Goal: Check status: Check status

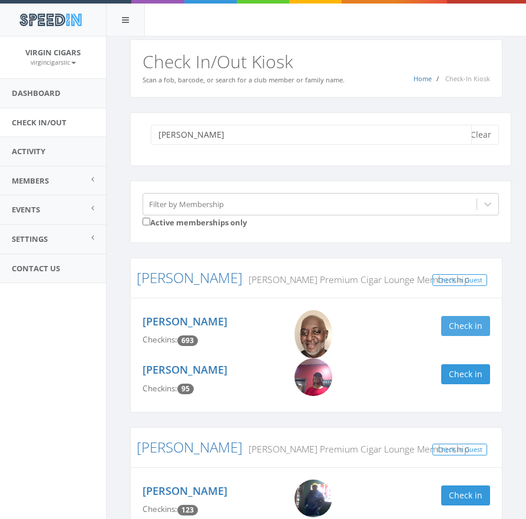
type input "[PERSON_NAME]"
click at [471, 323] on button "Check in" at bounding box center [465, 326] width 49 height 20
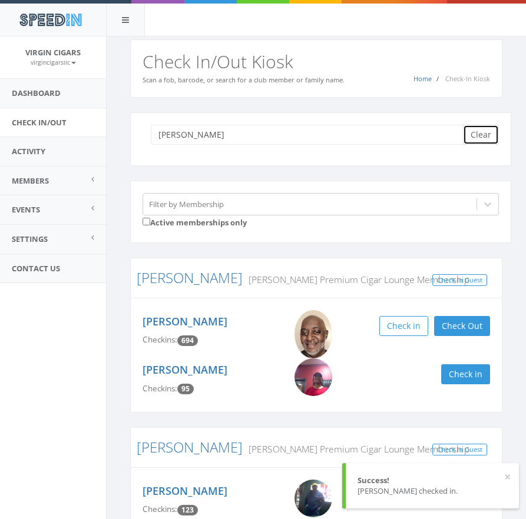
click at [486, 133] on button "Clear" at bounding box center [481, 135] width 36 height 20
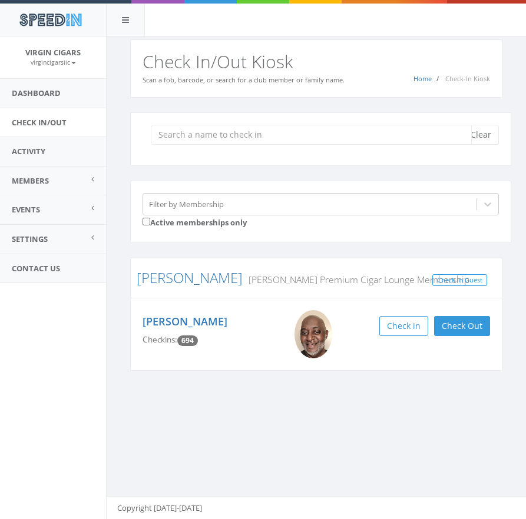
type input "c"
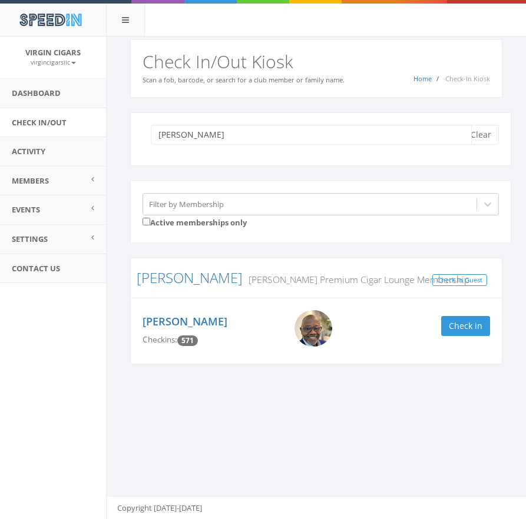
click at [252, 139] on input "[PERSON_NAME]" at bounding box center [311, 135] width 321 height 20
click at [252, 138] on input "[PERSON_NAME]" at bounding box center [311, 135] width 321 height 20
type input "[PERSON_NAME]"
click at [484, 326] on button "Check in" at bounding box center [465, 326] width 49 height 20
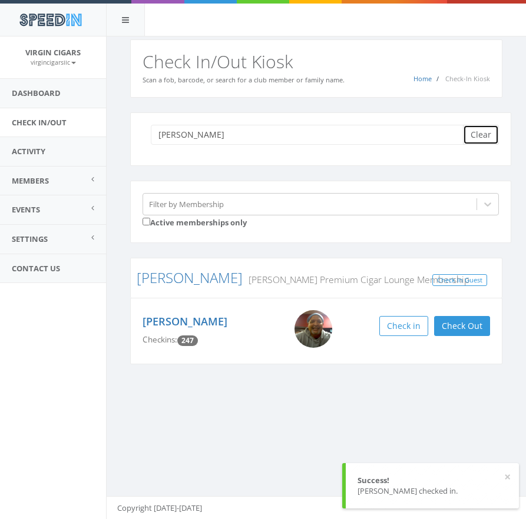
click at [479, 130] on button "Clear" at bounding box center [481, 135] width 36 height 20
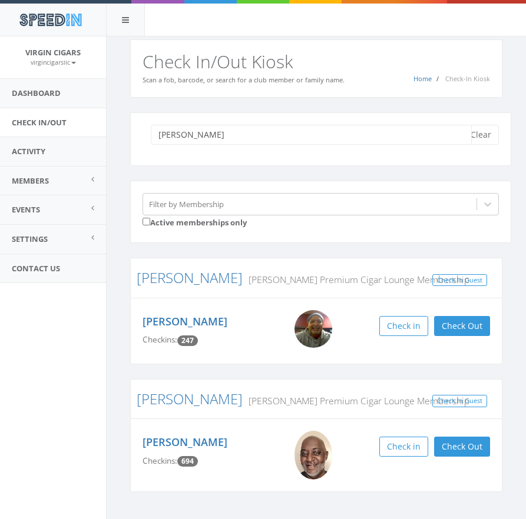
type input "[PERSON_NAME]"
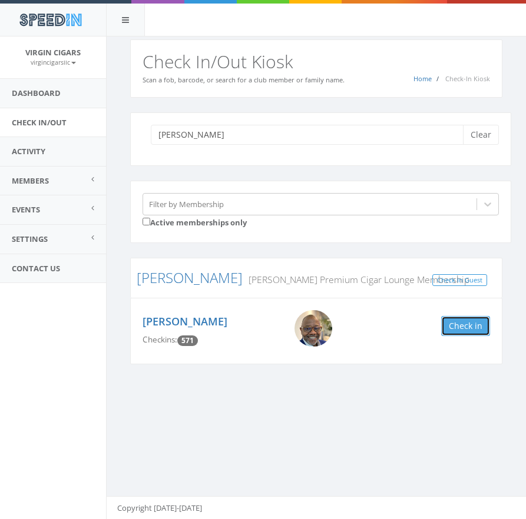
click at [466, 330] on button "Check in" at bounding box center [465, 326] width 49 height 20
click at [477, 136] on button "Clear" at bounding box center [481, 135] width 36 height 20
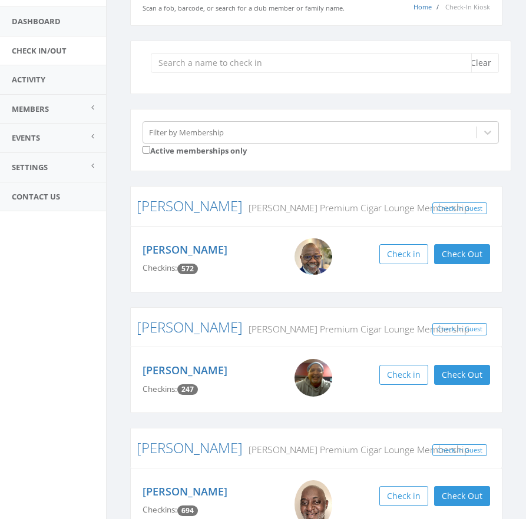
scroll to position [147, 0]
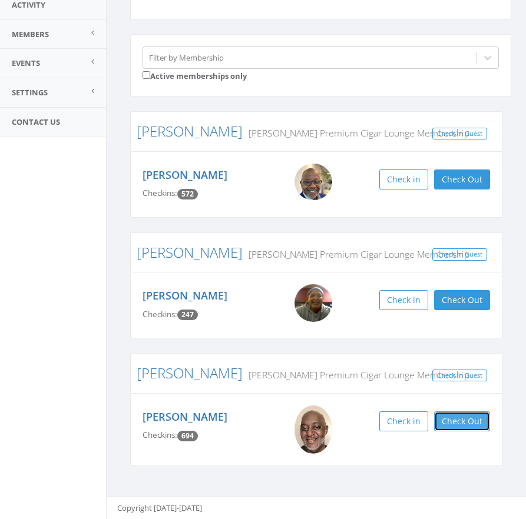
click at [458, 423] on button "Check Out" at bounding box center [462, 422] width 56 height 20
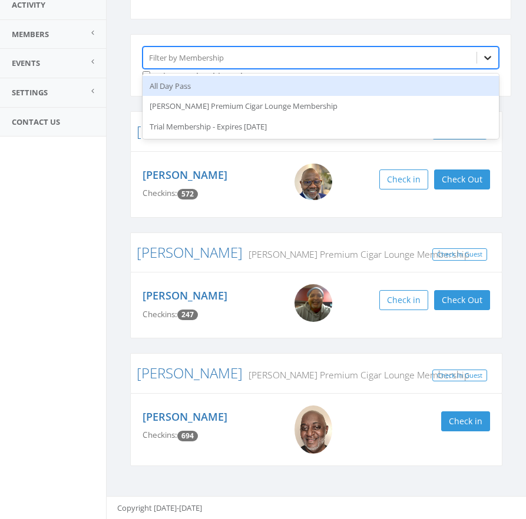
click at [484, 61] on icon at bounding box center [488, 58] width 12 height 12
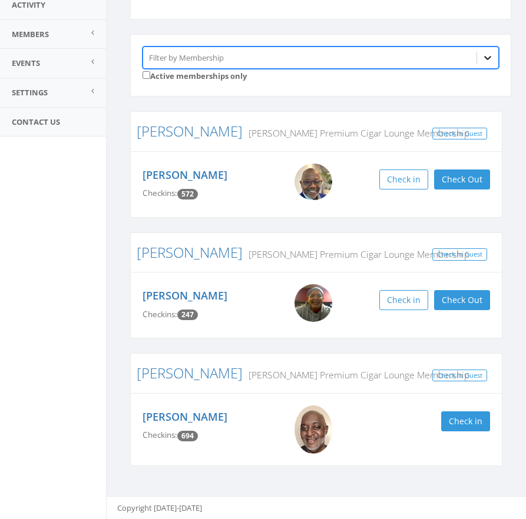
click at [483, 61] on icon at bounding box center [488, 58] width 12 height 12
